Goal: Complete application form

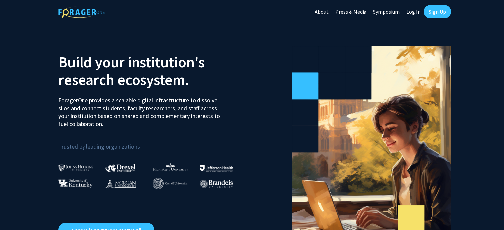
click at [411, 12] on link "Log In" at bounding box center [413, 11] width 21 height 23
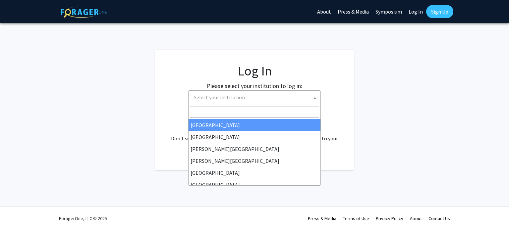
click at [227, 98] on span "Select your institution" at bounding box center [219, 97] width 51 height 7
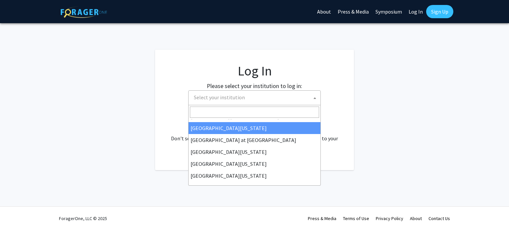
scroll to position [232, 0]
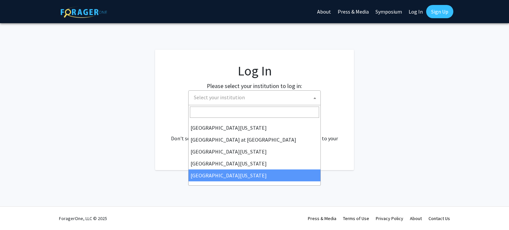
select select "33"
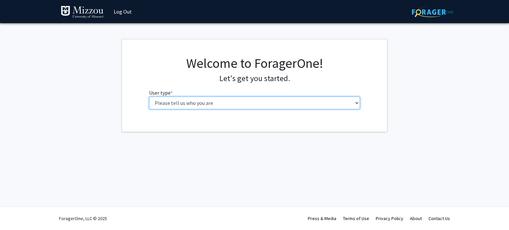
click at [235, 102] on select "Please tell us who you are Undergraduate Student Master's Student Doctoral Cand…" at bounding box center [254, 103] width 211 height 13
select select "5: faculty"
click at [149, 97] on select "Please tell us who you are Undergraduate Student Master's Student Doctoral Cand…" at bounding box center [254, 103] width 211 height 13
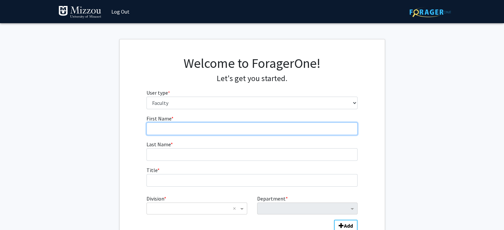
click at [195, 130] on input "First Name * required" at bounding box center [251, 129] width 211 height 13
type input "Michael"
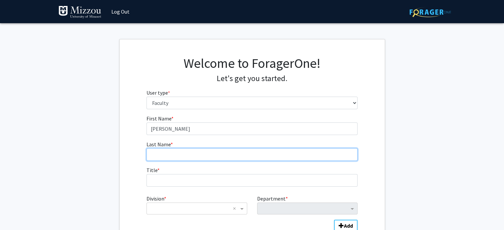
type input "Greenlief"
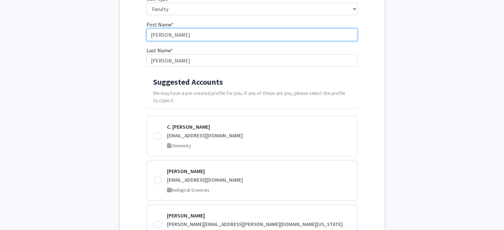
scroll to position [99, 0]
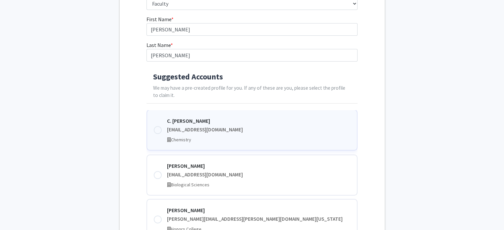
click at [158, 130] on div at bounding box center [158, 130] width 8 height 8
type input "C. Michael"
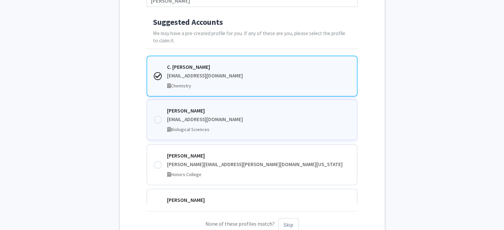
scroll to position [166, 0]
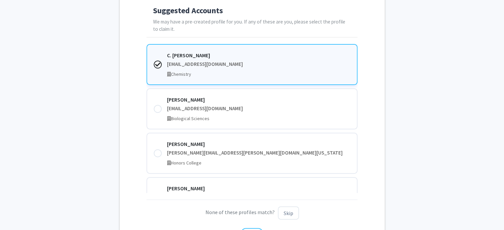
click at [366, 139] on div "First Name * required C. Michael Last Name * required Greenlief Suggested Accou…" at bounding box center [252, 95] width 265 height 292
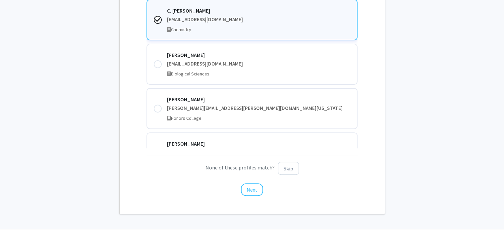
scroll to position [232, 0]
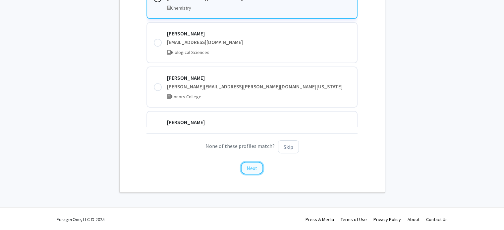
click at [250, 167] on button "Next" at bounding box center [252, 168] width 22 height 13
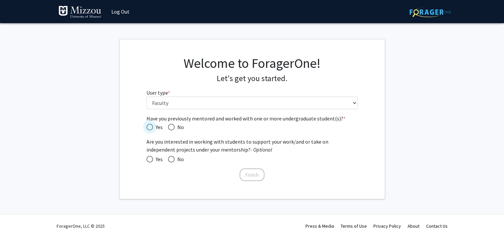
click at [148, 125] on span "Have you previously mentored and worked with one or more undergraduate student(…" at bounding box center [149, 127] width 7 height 7
click at [148, 125] on input "Yes" at bounding box center [149, 127] width 7 height 7
radio input "true"
click at [152, 158] on span at bounding box center [149, 159] width 7 height 7
click at [152, 158] on input "Yes" at bounding box center [149, 159] width 7 height 7
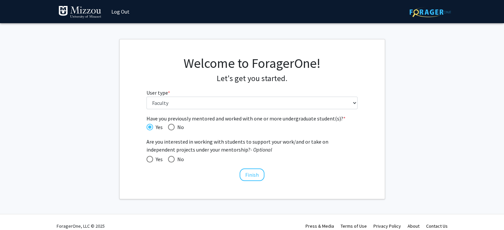
radio input "true"
click at [250, 172] on button "Finish" at bounding box center [251, 175] width 25 height 13
